Goal: Task Accomplishment & Management: Manage account settings

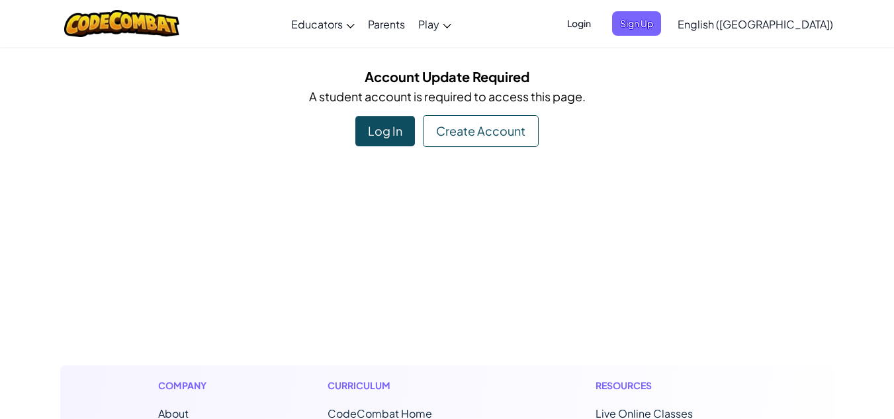
click at [377, 123] on div "Log In" at bounding box center [386, 131] width 60 height 30
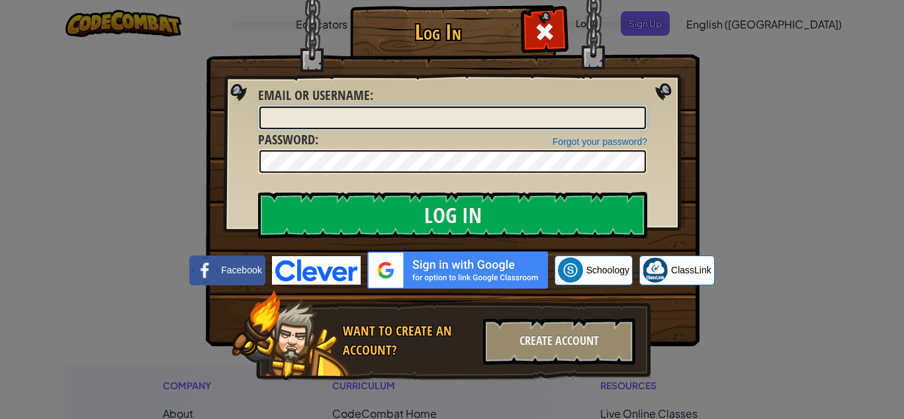
type input "senaydaniel"
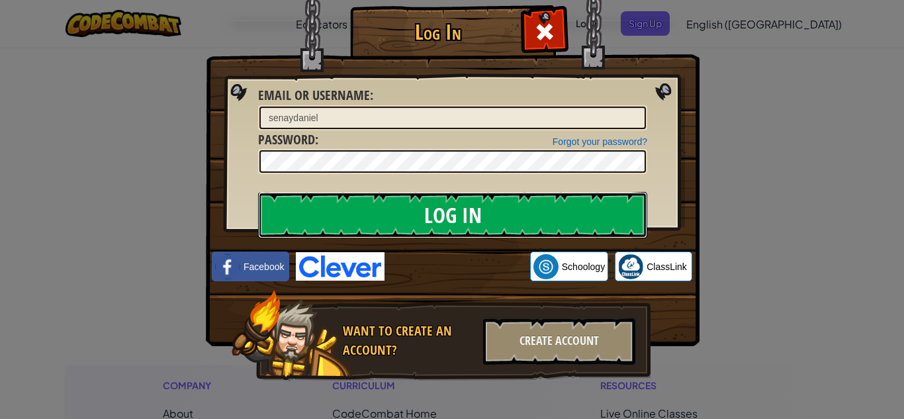
click at [380, 223] on input "Log In" at bounding box center [452, 215] width 389 height 46
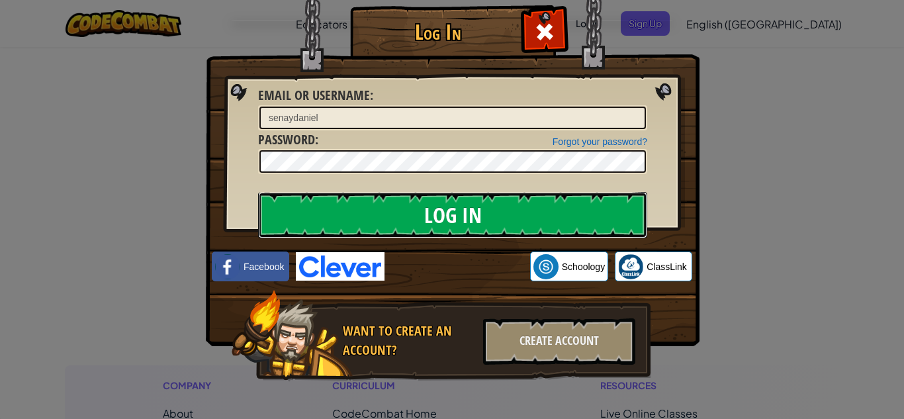
click at [380, 223] on input "Log In" at bounding box center [452, 215] width 389 height 46
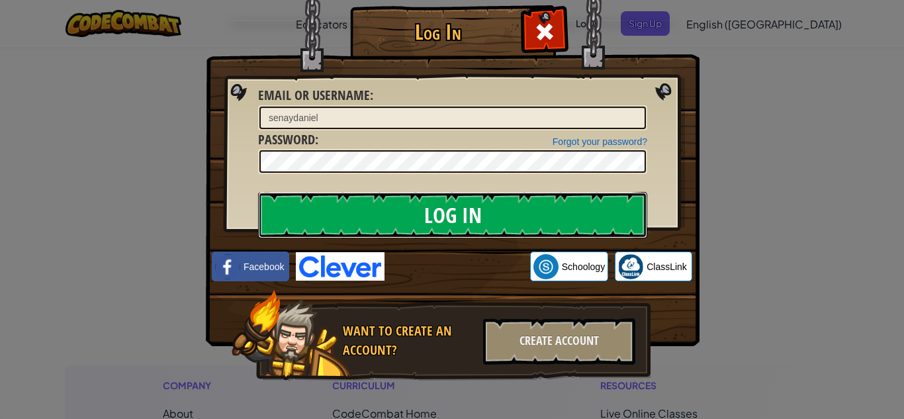
click at [380, 223] on input "Log In" at bounding box center [452, 215] width 389 height 46
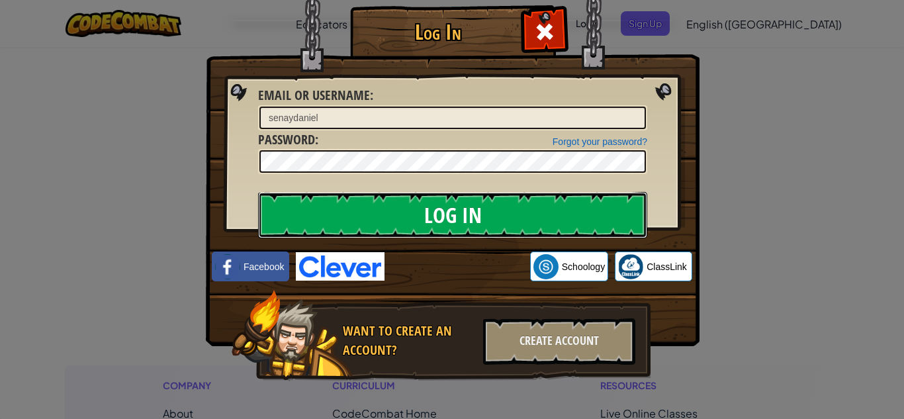
click at [380, 223] on input "Log In" at bounding box center [452, 215] width 389 height 46
